Goal: Information Seeking & Learning: Learn about a topic

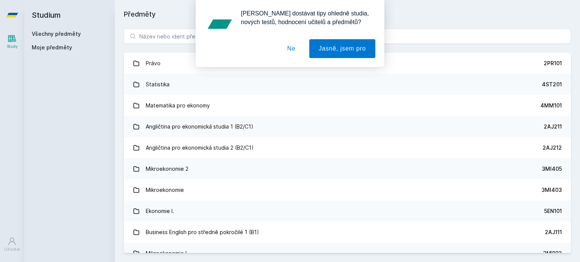
click at [291, 46] on button "Ne" at bounding box center [291, 48] width 27 height 19
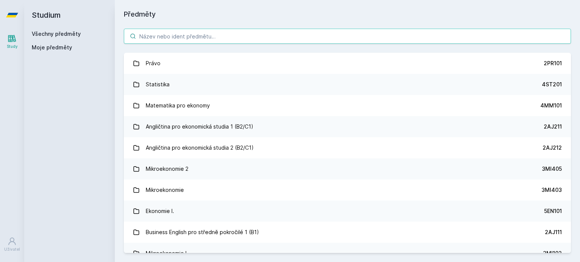
click at [267, 29] on input "search" at bounding box center [347, 36] width 447 height 15
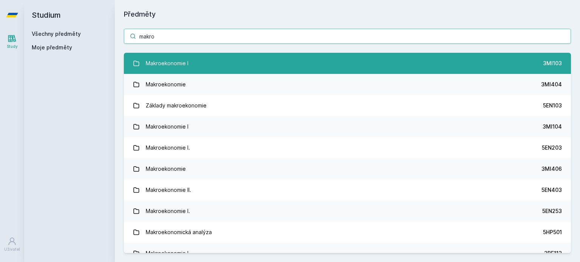
type input "makro"
click at [253, 66] on link "Makroekonomie I 3MI103" at bounding box center [347, 63] width 447 height 21
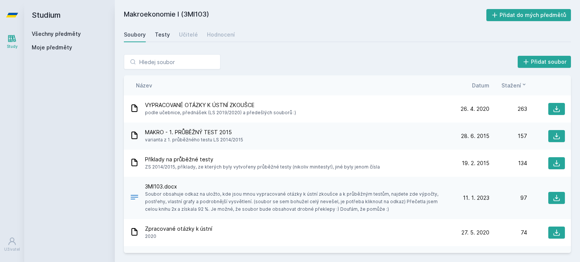
click at [163, 36] on div "Testy" at bounding box center [162, 35] width 15 height 8
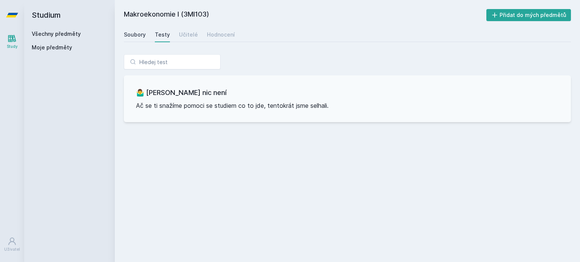
click at [138, 30] on link "Soubory" at bounding box center [135, 34] width 22 height 15
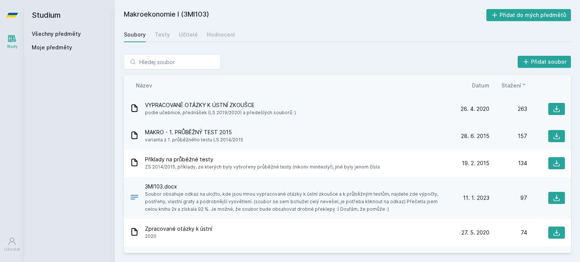
click at [198, 104] on span "VYPRACOVANÉ OTÁZKY K ÚSTNÍ ZKOUŠCE" at bounding box center [220, 106] width 151 height 8
click at [553, 108] on icon at bounding box center [557, 109] width 8 height 8
